Goal: Check status: Check status

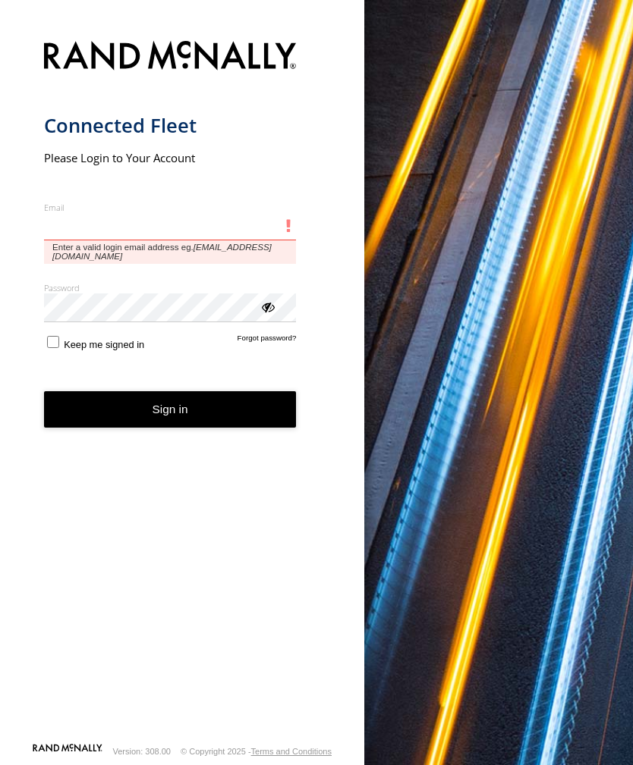
type input "**********"
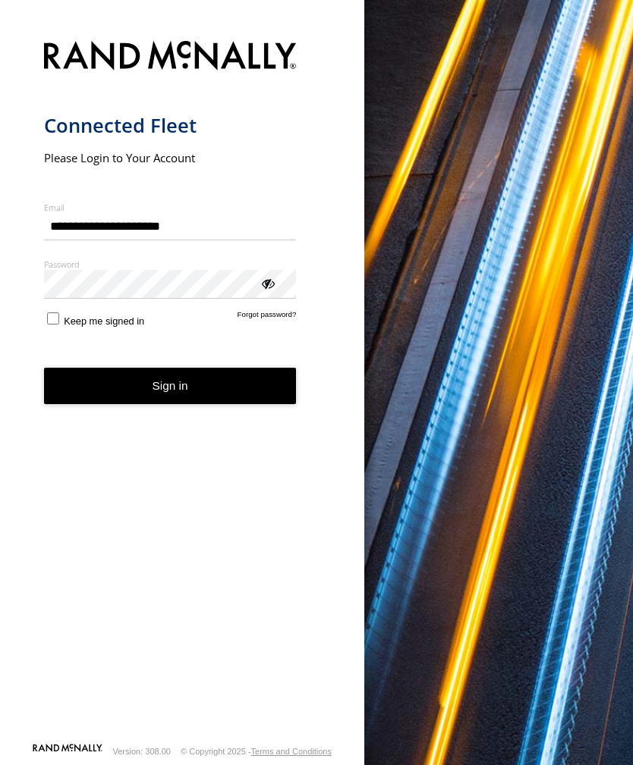
click at [170, 392] on button "Sign in" at bounding box center [170, 386] width 253 height 37
click at [183, 394] on button "Sign in" at bounding box center [170, 386] width 253 height 37
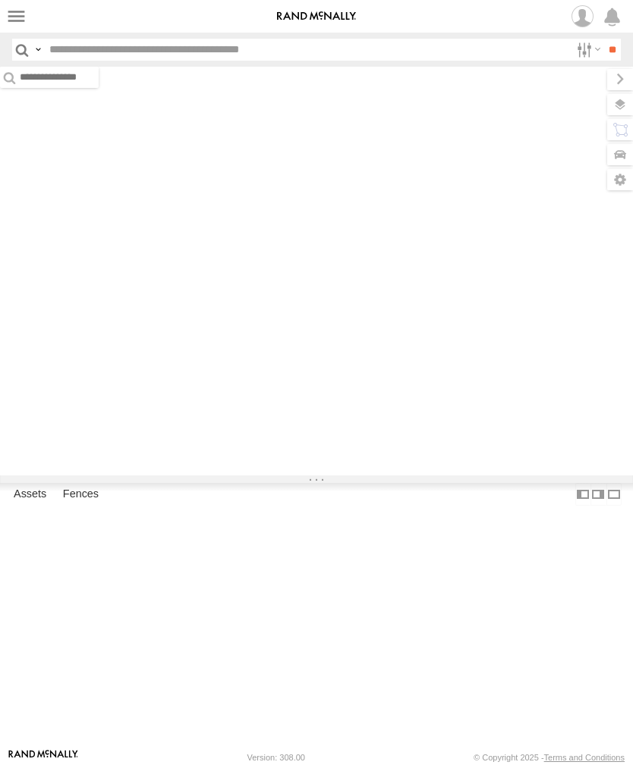
click at [17, 11] on label at bounding box center [16, 16] width 22 height 22
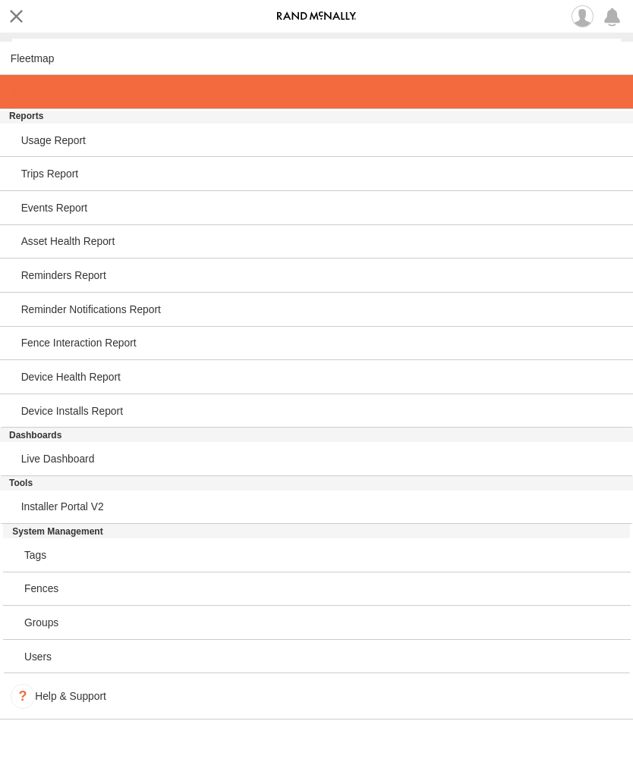
click at [30, 93] on span at bounding box center [26, 92] width 31 height 12
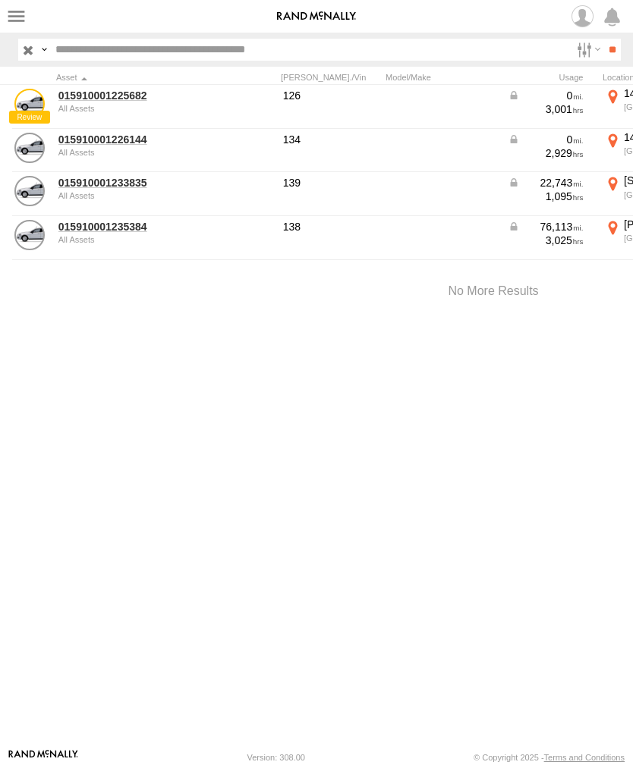
click at [80, 187] on link "015910001233835" at bounding box center [131, 183] width 147 height 14
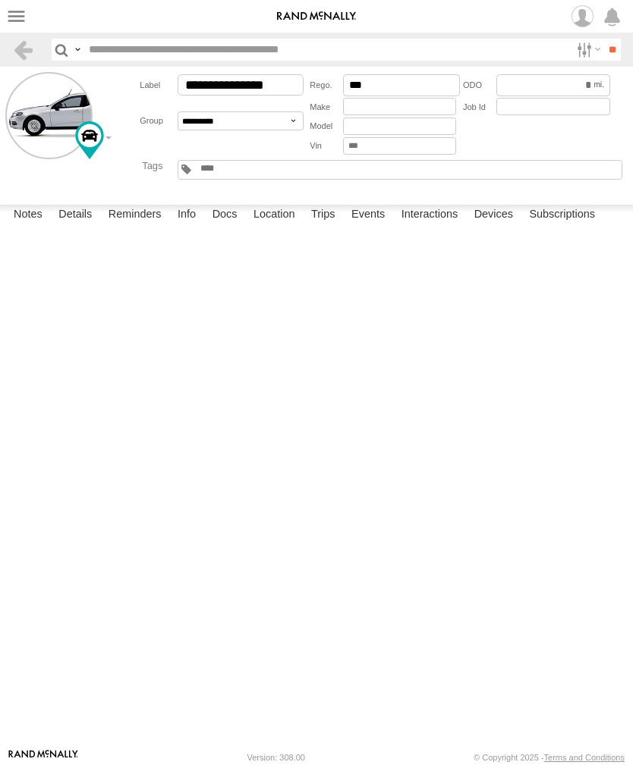
click at [374, 226] on label "Events" at bounding box center [368, 215] width 49 height 21
